Goal: Information Seeking & Learning: Learn about a topic

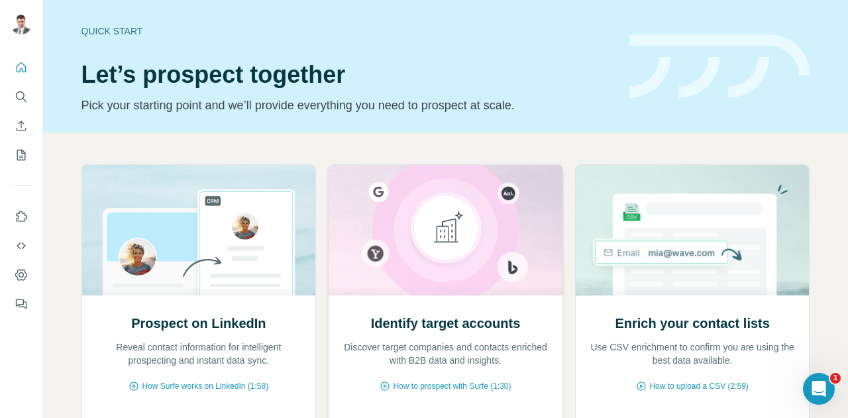
scroll to position [133, 0]
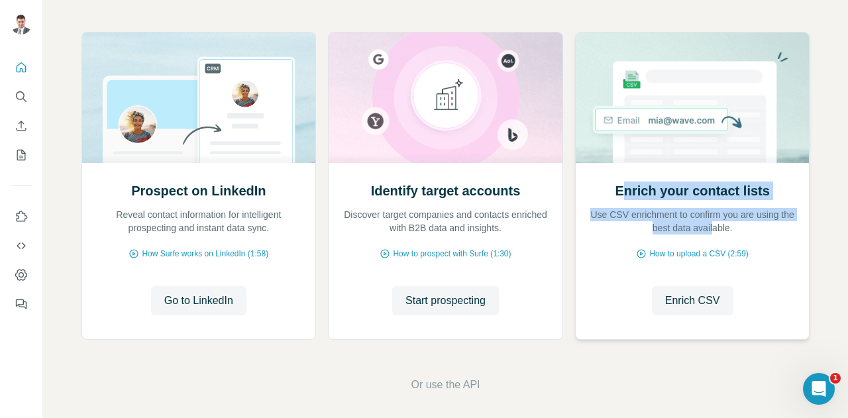
drag, startPoint x: 620, startPoint y: 191, endPoint x: 722, endPoint y: 225, distance: 108.4
click at [722, 225] on div "Enrich your contact lists Use CSV enrichment to confirm you are using the best …" at bounding box center [692, 208] width 207 height 53
click at [688, 192] on h2 "Enrich your contact lists" at bounding box center [692, 191] width 154 height 19
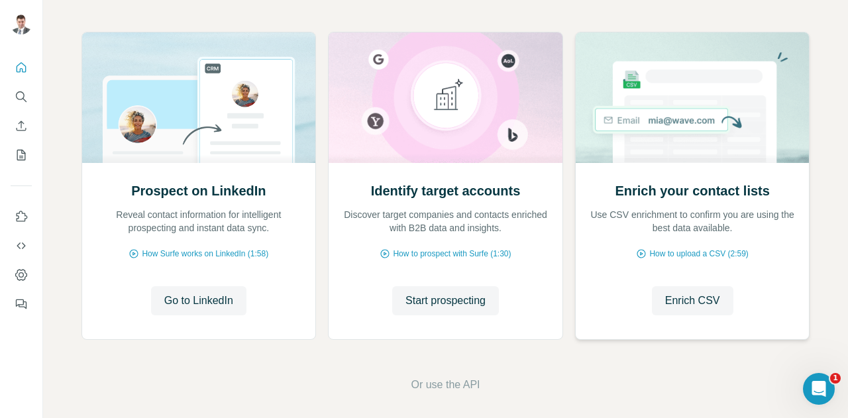
click at [677, 193] on h2 "Enrich your contact lists" at bounding box center [692, 191] width 154 height 19
click at [706, 193] on h2 "Enrich your contact lists" at bounding box center [692, 191] width 154 height 19
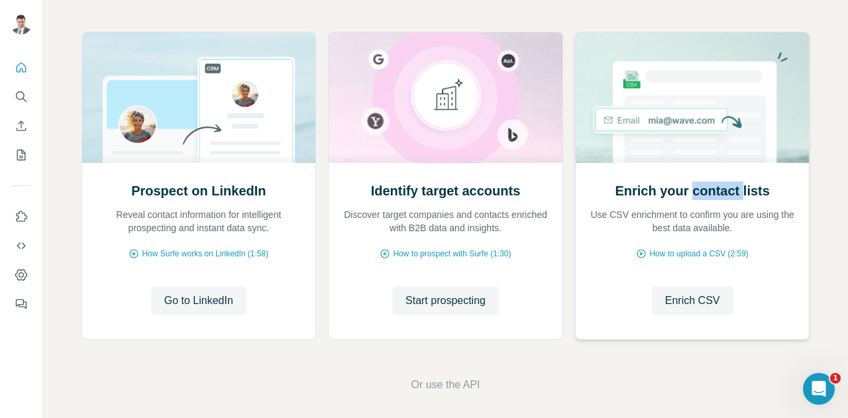
click at [706, 193] on h2 "Enrich your contact lists" at bounding box center [692, 191] width 154 height 19
click at [672, 194] on h2 "Enrich your contact lists" at bounding box center [692, 191] width 154 height 19
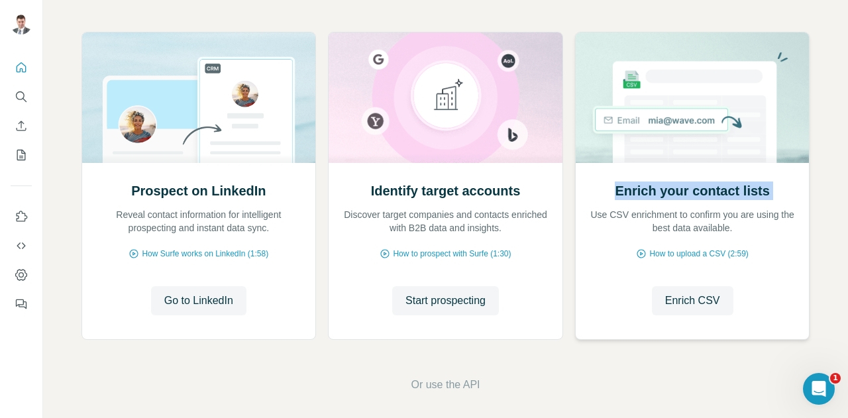
click at [696, 194] on h2 "Enrich your contact lists" at bounding box center [692, 191] width 154 height 19
click at [659, 197] on h2 "Enrich your contact lists" at bounding box center [692, 191] width 154 height 19
click at [627, 193] on h2 "Enrich your contact lists" at bounding box center [692, 191] width 154 height 19
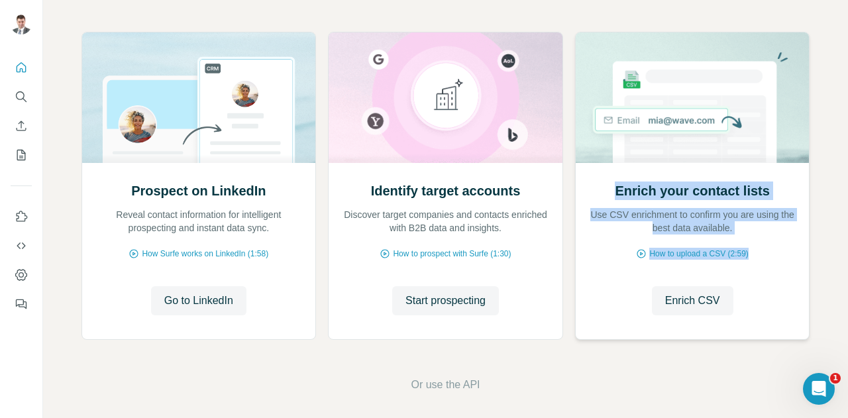
drag, startPoint x: 618, startPoint y: 192, endPoint x: 758, endPoint y: 263, distance: 157.7
click at [758, 263] on div "Enrich your contact lists Use CSV enrichment to confirm you are using the best …" at bounding box center [693, 251] width 234 height 176
click at [706, 208] on p "Use CSV enrichment to confirm you are using the best data available." at bounding box center [692, 221] width 207 height 27
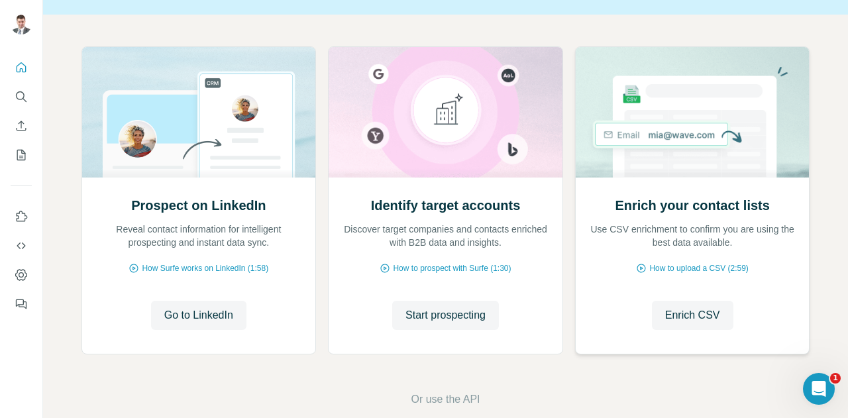
scroll to position [139, 0]
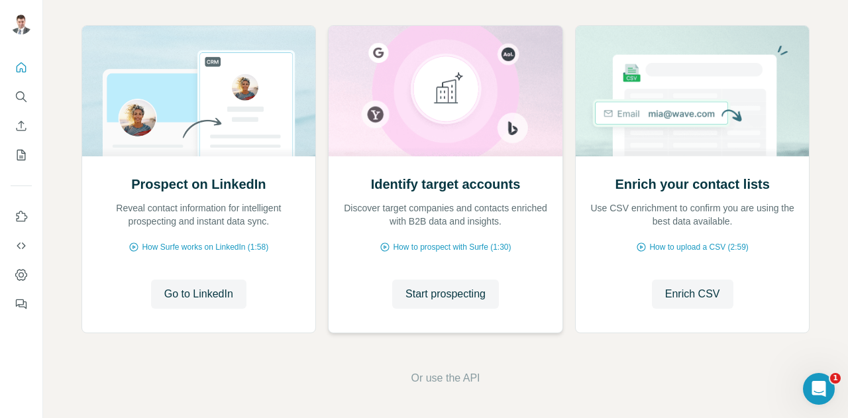
drag, startPoint x: 459, startPoint y: 290, endPoint x: 423, endPoint y: 189, distance: 107.5
click at [423, 184] on h2 "Identify target accounts" at bounding box center [446, 184] width 150 height 19
click at [451, 293] on span "Start prospecting" at bounding box center [446, 294] width 80 height 16
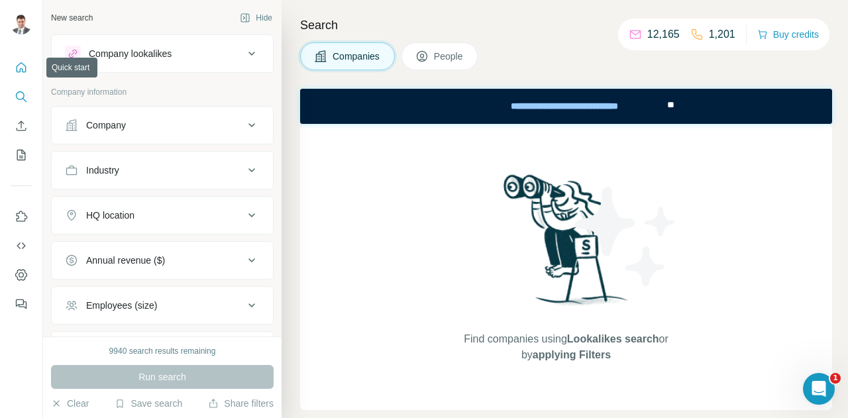
click at [17, 66] on icon "Quick start" at bounding box center [21, 67] width 13 height 13
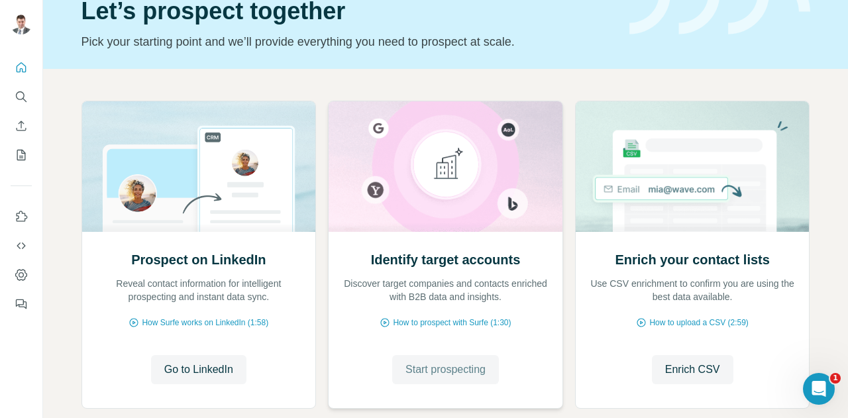
scroll to position [133, 0]
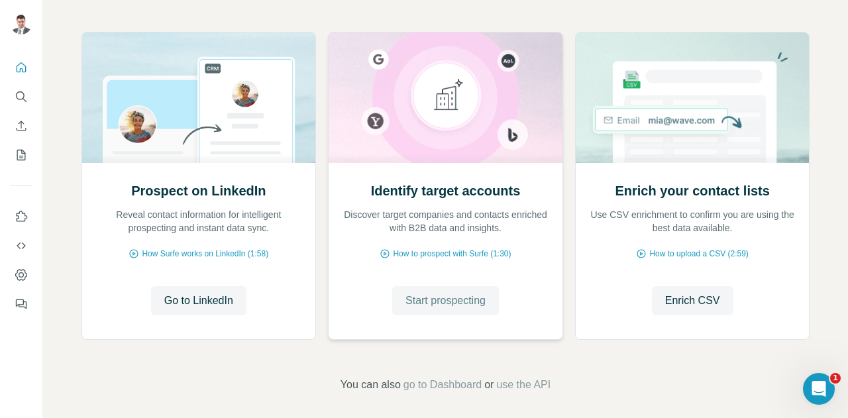
click at [465, 297] on span "Start prospecting" at bounding box center [446, 301] width 80 height 16
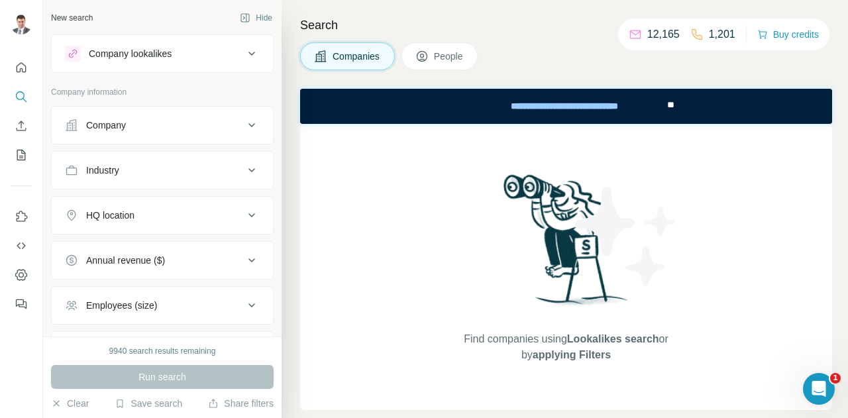
click at [443, 56] on span "People" at bounding box center [449, 56] width 30 height 13
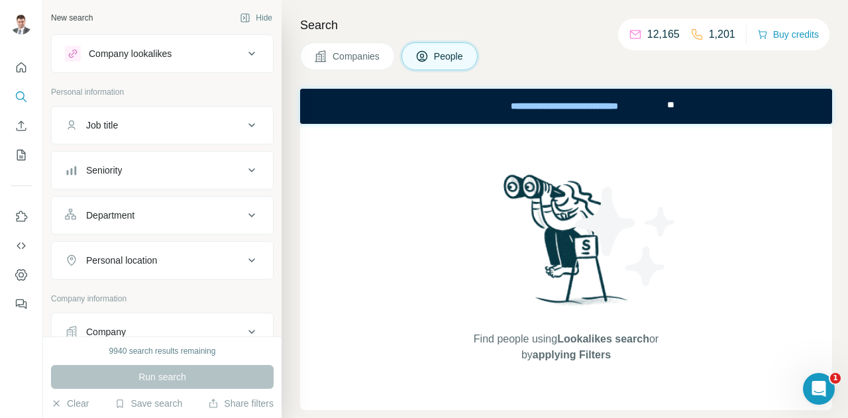
click at [345, 59] on span "Companies" at bounding box center [357, 56] width 48 height 13
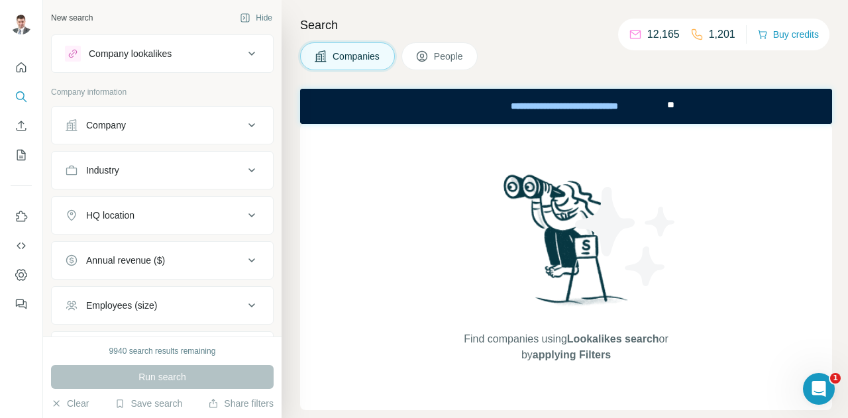
click at [244, 127] on icon at bounding box center [252, 125] width 16 height 16
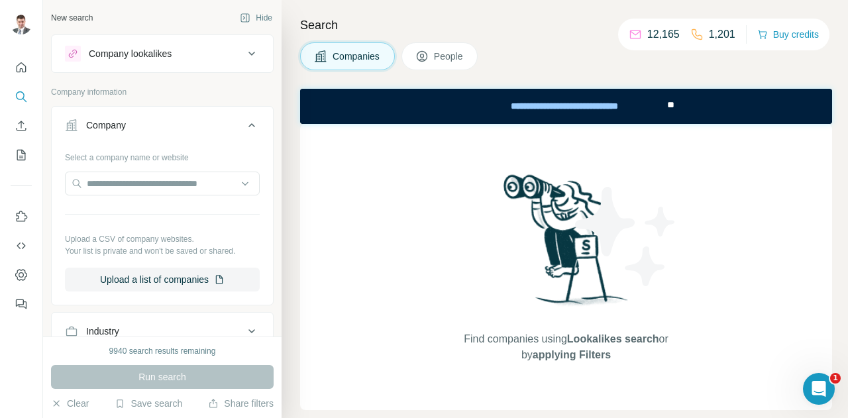
click at [244, 127] on icon at bounding box center [252, 125] width 16 height 16
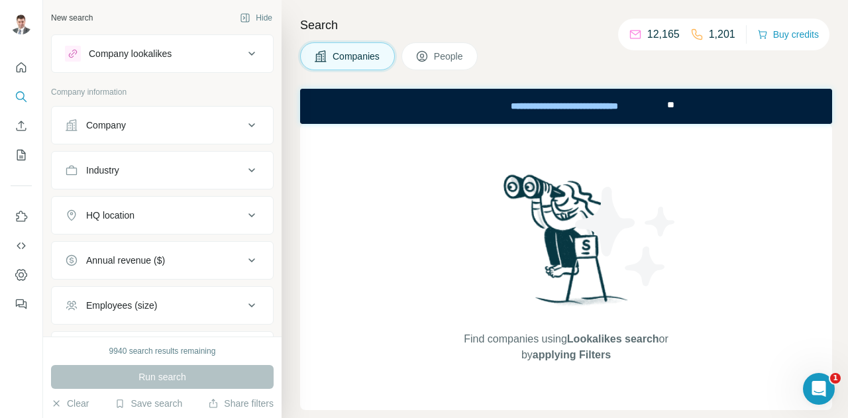
click at [244, 172] on icon at bounding box center [252, 170] width 16 height 16
click at [244, 213] on icon at bounding box center [252, 215] width 16 height 16
click at [244, 260] on icon at bounding box center [252, 261] width 16 height 16
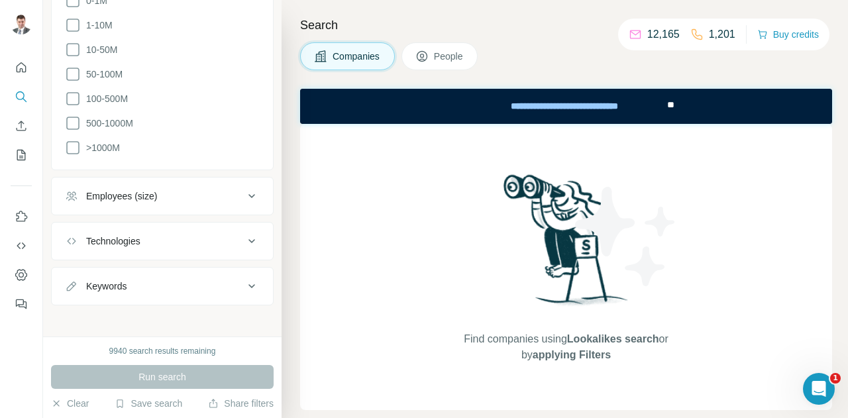
scroll to position [90, 0]
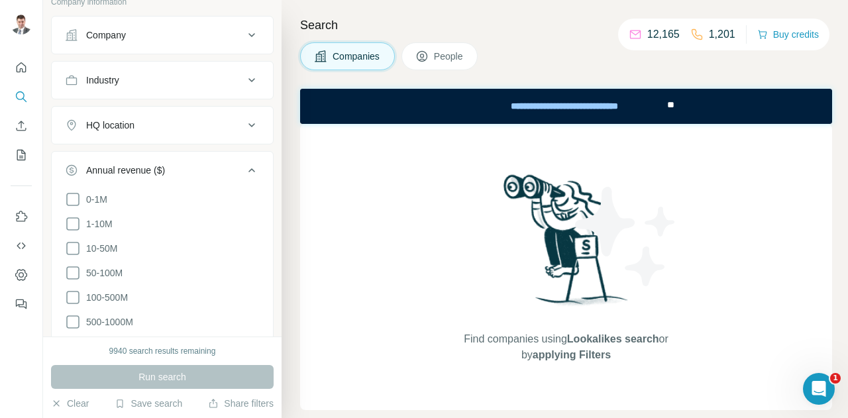
click at [249, 168] on icon at bounding box center [252, 170] width 7 height 4
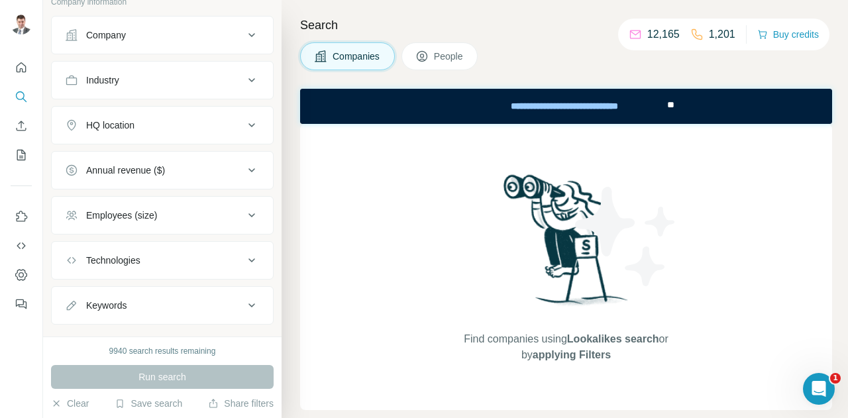
scroll to position [111, 0]
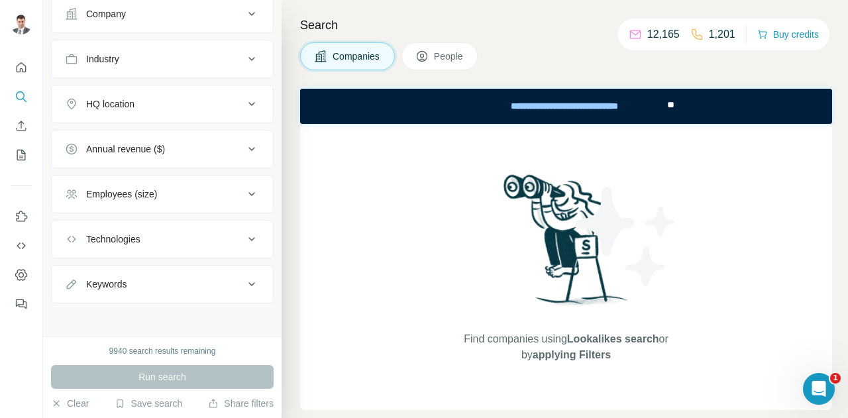
click at [249, 192] on icon at bounding box center [252, 194] width 7 height 4
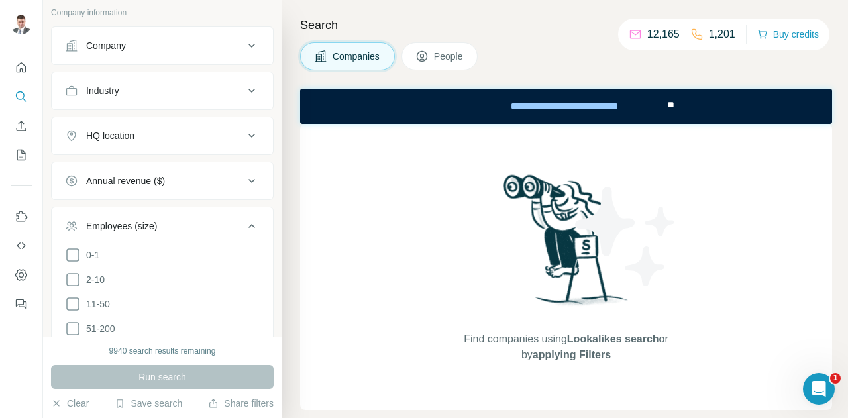
scroll to position [80, 0]
click at [244, 223] on icon at bounding box center [252, 226] width 16 height 16
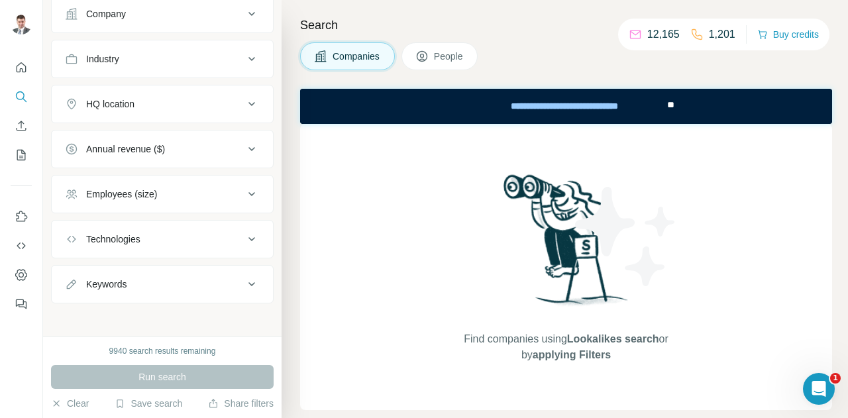
click at [249, 237] on icon at bounding box center [252, 239] width 7 height 4
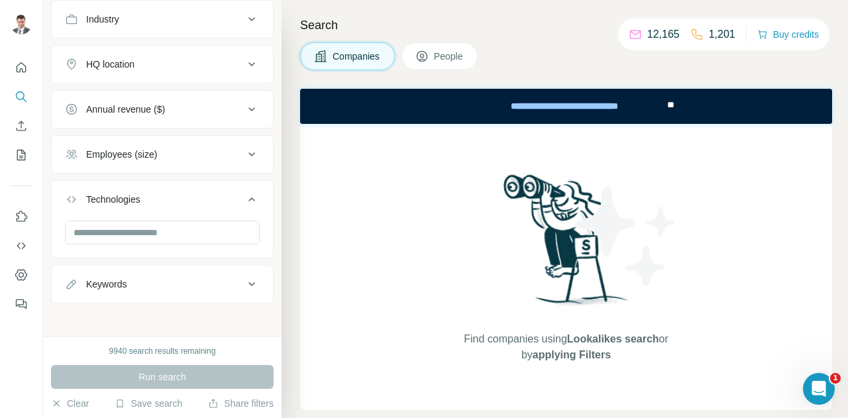
click at [249, 198] on icon at bounding box center [252, 200] width 7 height 4
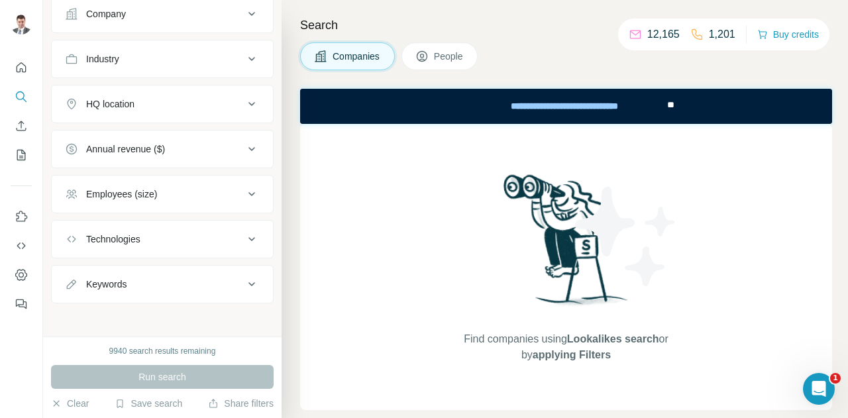
click at [244, 280] on icon at bounding box center [252, 284] width 16 height 16
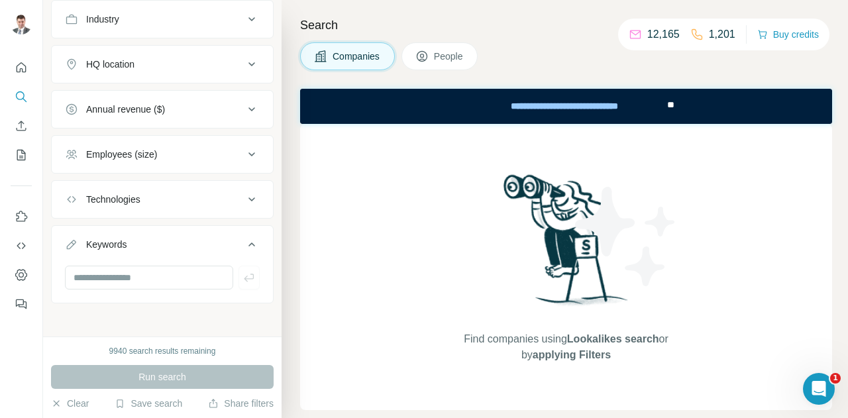
click at [244, 241] on icon at bounding box center [252, 245] width 16 height 16
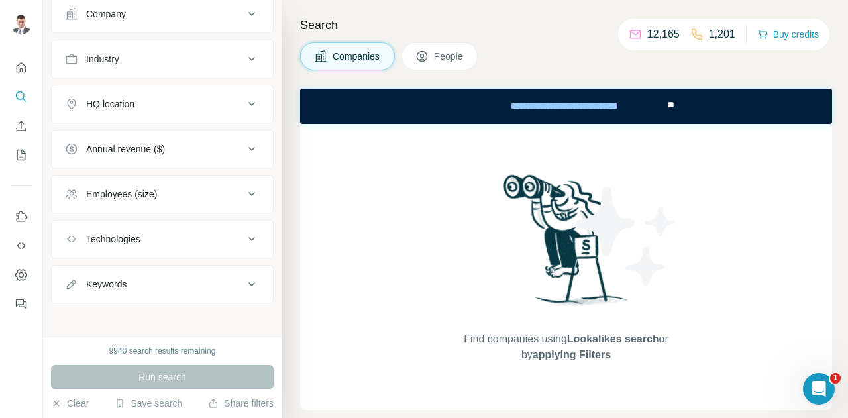
scroll to position [0, 0]
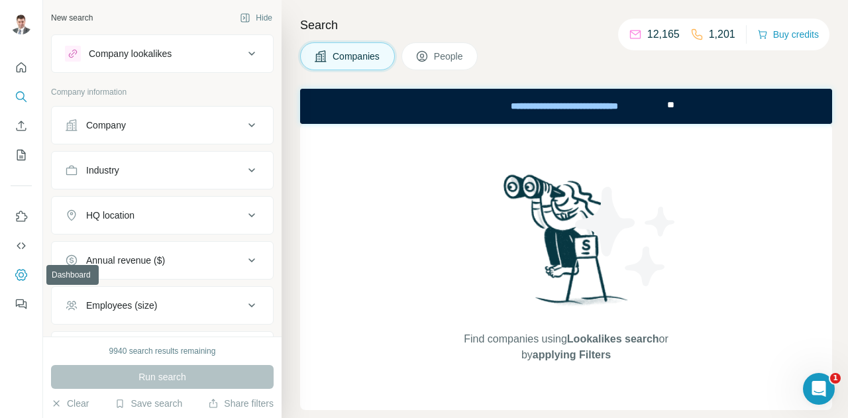
click at [20, 278] on icon "Dashboard" at bounding box center [21, 274] width 13 height 13
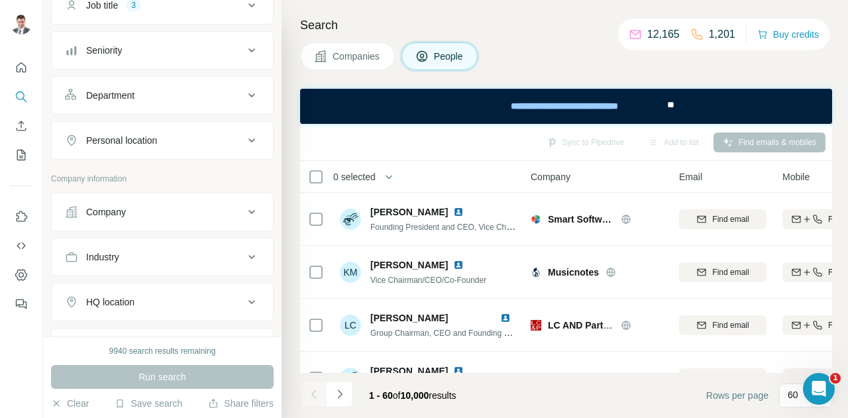
scroll to position [133, 0]
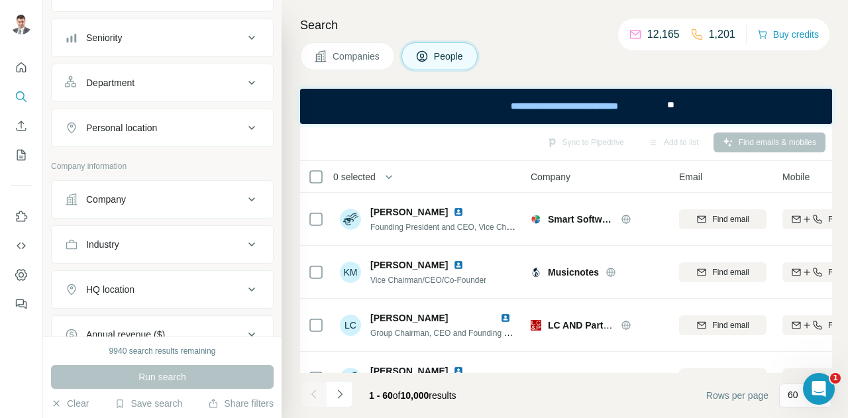
click at [227, 127] on div "Personal location" at bounding box center [154, 127] width 179 height 13
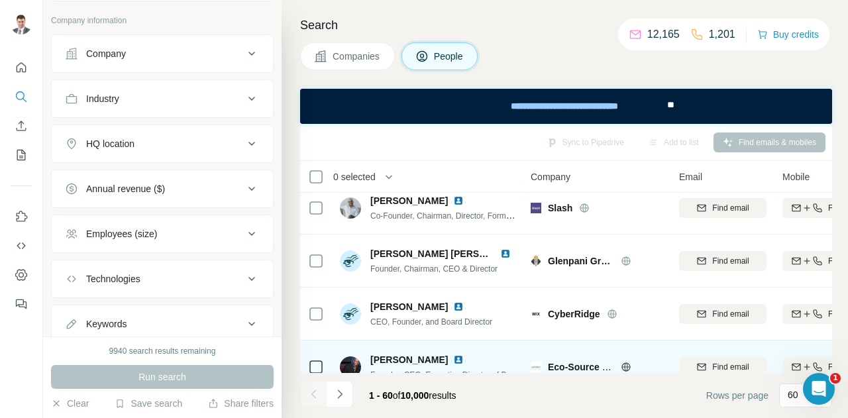
scroll to position [0, 0]
